Goal: Task Accomplishment & Management: Use online tool/utility

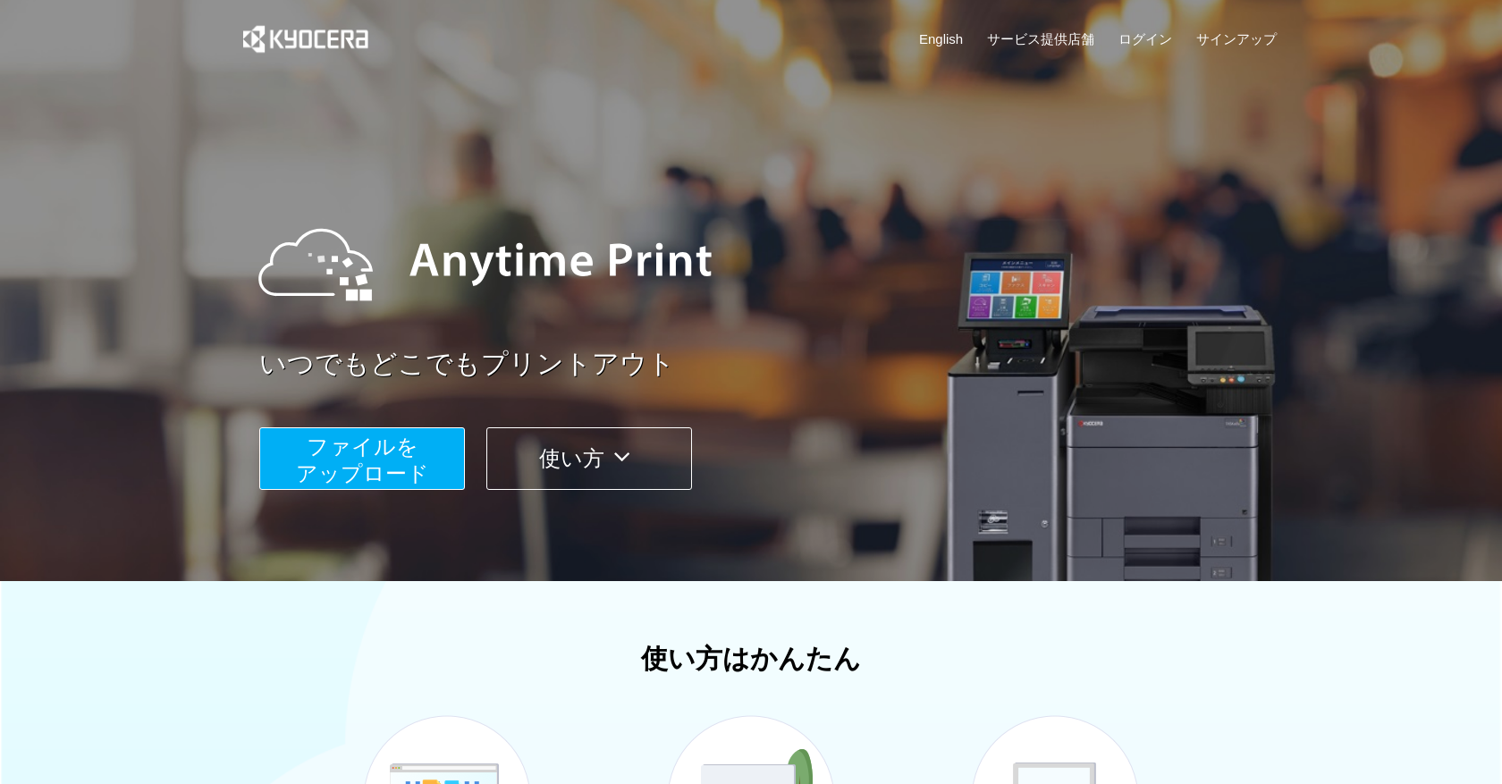
click at [391, 458] on button "ファイルを ​​アップロード" at bounding box center [362, 458] width 206 height 63
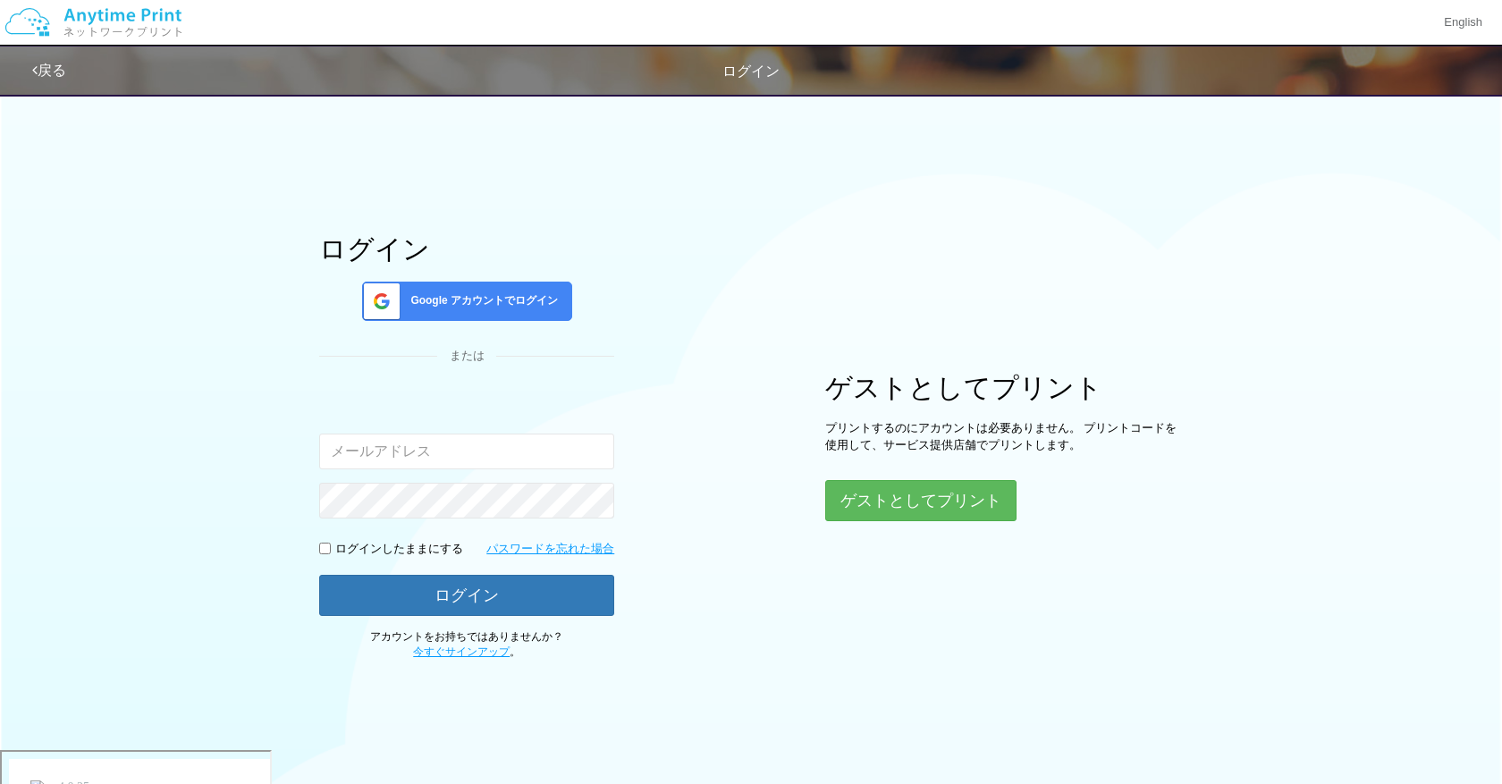
click at [468, 309] on span "Google アカウントでログイン" at bounding box center [480, 300] width 155 height 15
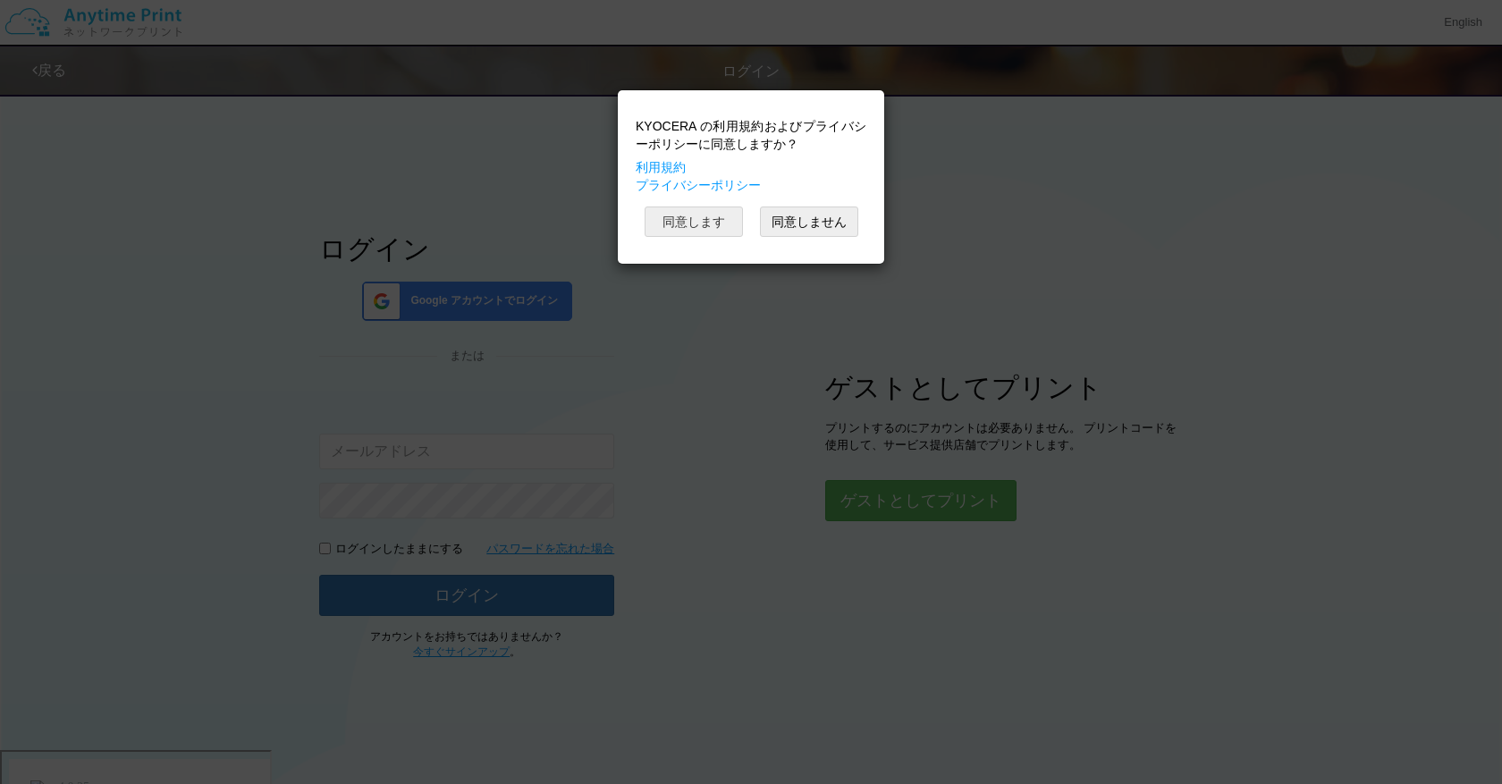
click at [672, 231] on button "同意します" at bounding box center [694, 222] width 98 height 30
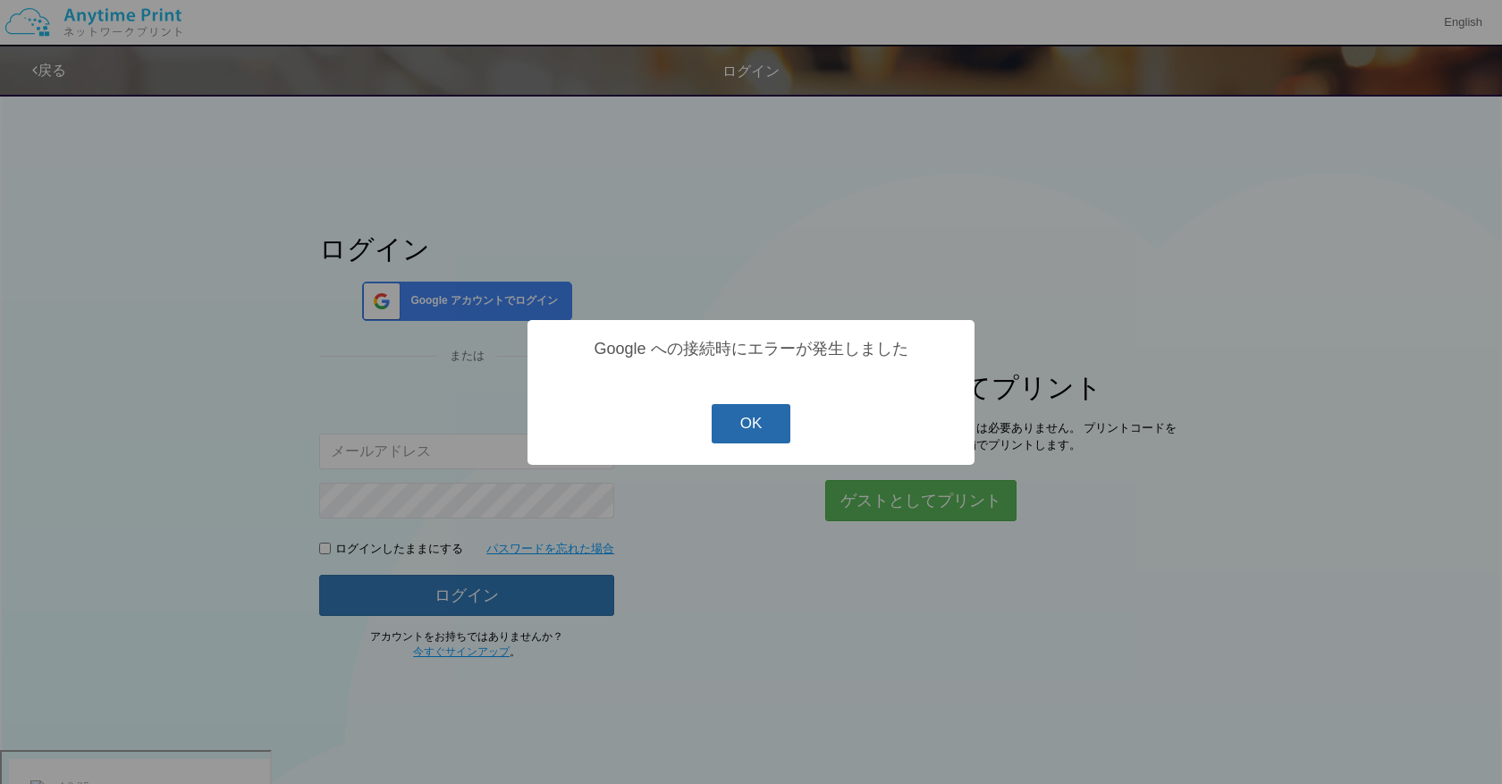
click at [759, 425] on button "OK" at bounding box center [752, 423] width 80 height 39
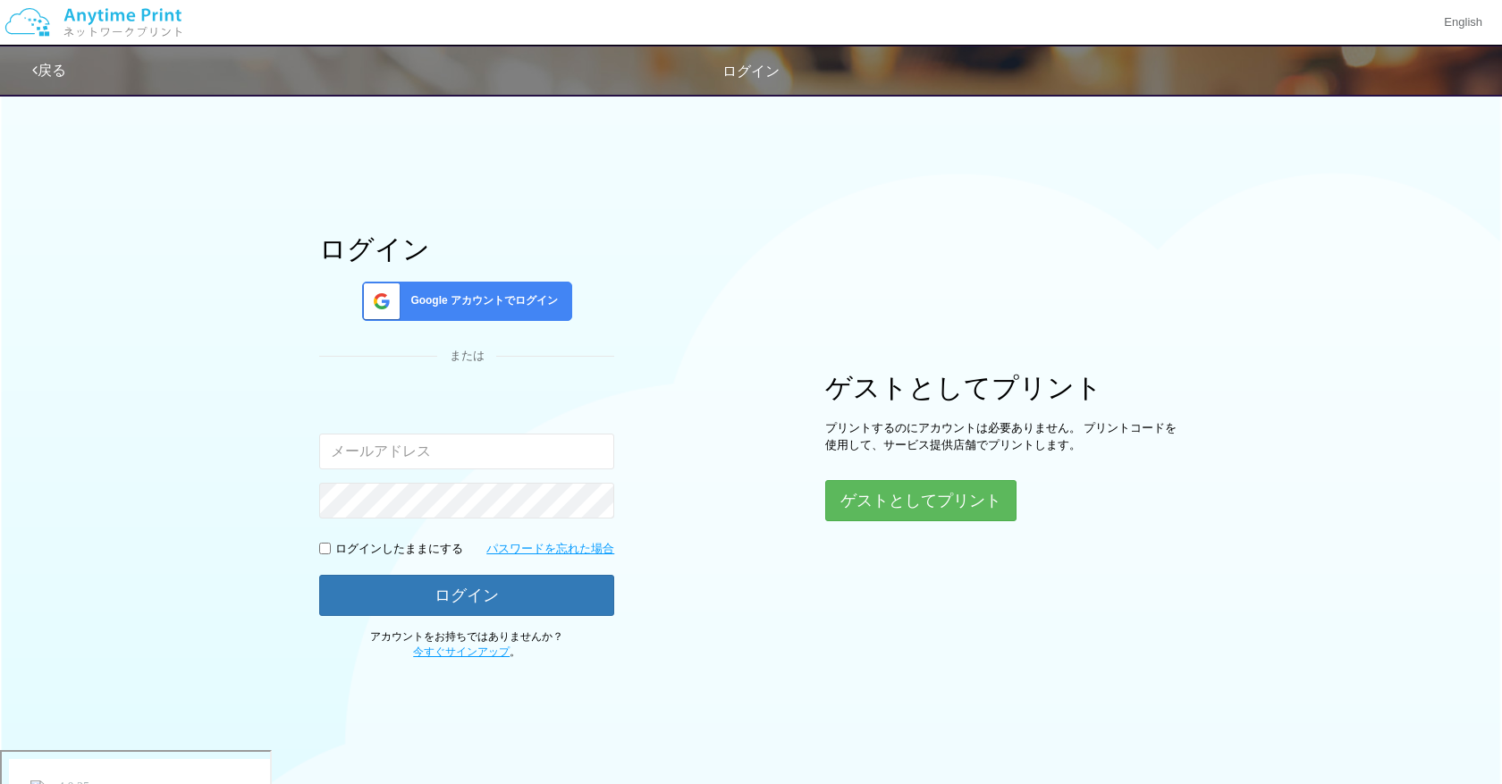
scroll to position [5, 0]
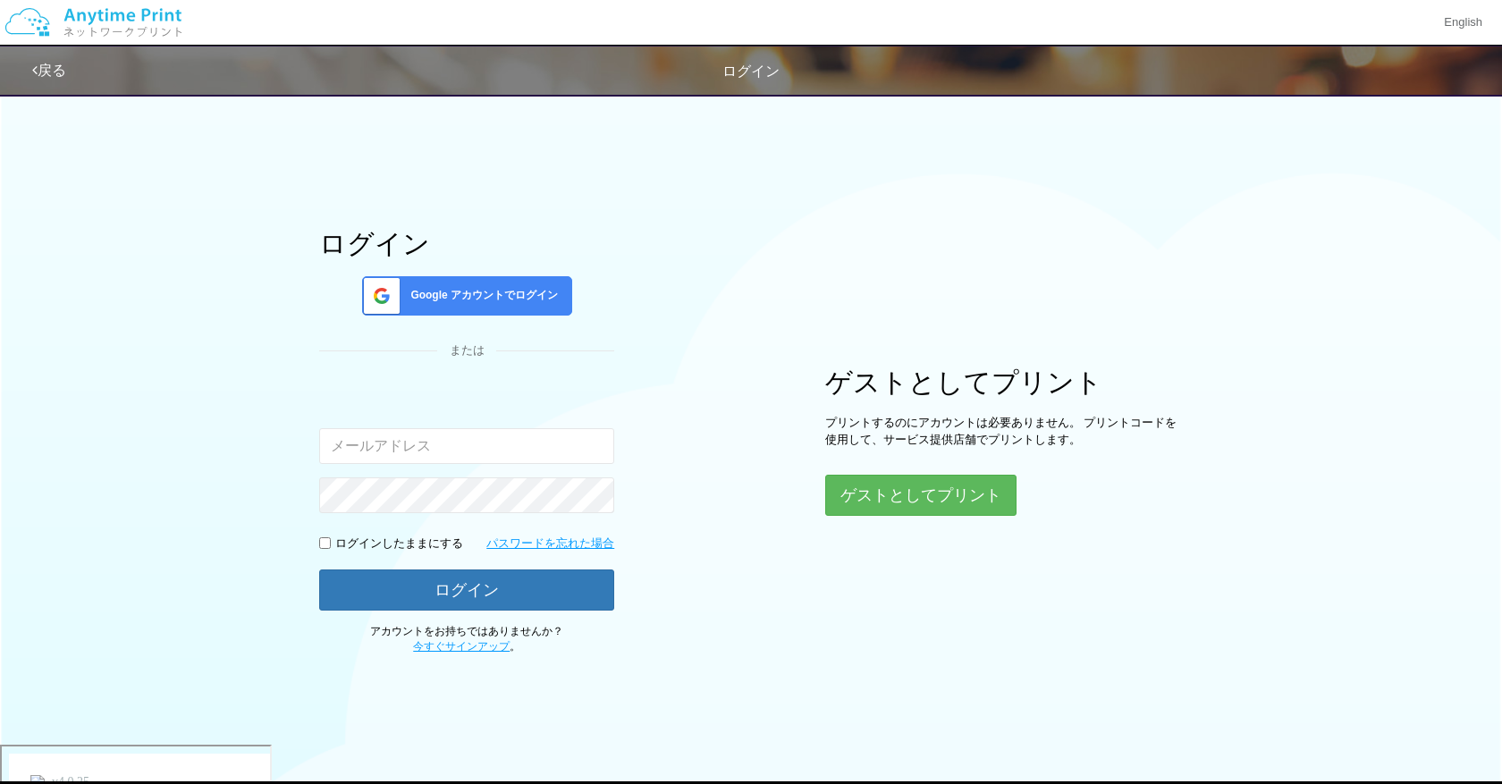
click at [487, 464] on div "入力されたメールアドレスまたはパスワードが正しくありません。" at bounding box center [466, 449] width 295 height 127
click at [485, 445] on input "email" at bounding box center [466, 446] width 295 height 36
type input "[DOMAIN_NAME][EMAIL_ADDRESS][DOMAIN_NAME]"
click at [400, 514] on form "入力されたメールアドレスまたはパスワードが正しくありません。 [DOMAIN_NAME][EMAIL_ADDRESS][DOMAIN_NAME] ログインした…" at bounding box center [466, 498] width 295 height 225
